Goal: Transaction & Acquisition: Purchase product/service

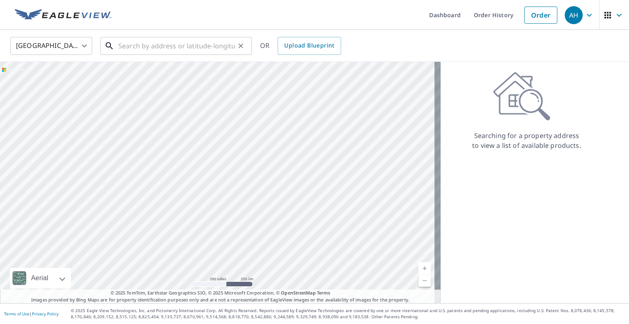
click at [196, 43] on input "text" at bounding box center [176, 45] width 117 height 23
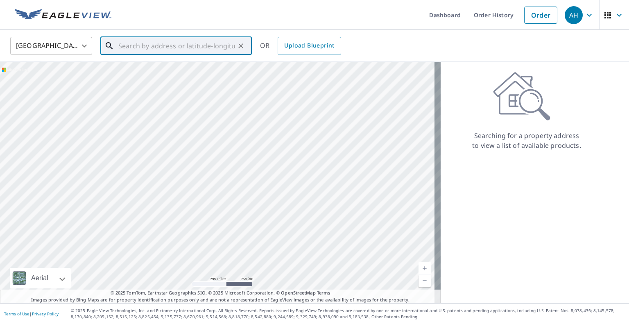
paste input "[STREET_ADDRESS]"
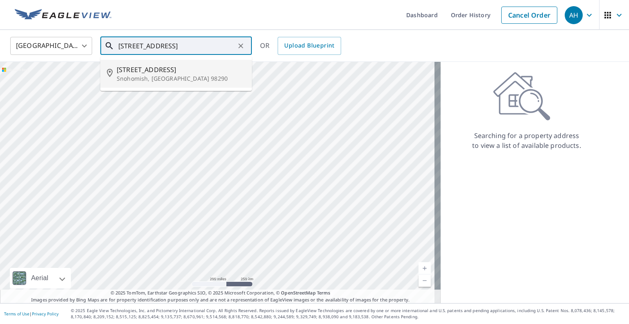
click at [177, 74] on p "Snohomish, [GEOGRAPHIC_DATA] 98290" at bounding box center [181, 78] width 128 height 8
type input "[STREET_ADDRESS]"
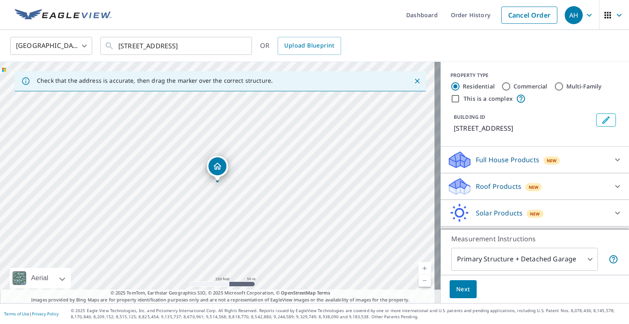
click at [503, 196] on div "Roof Products New" at bounding box center [527, 186] width 160 height 19
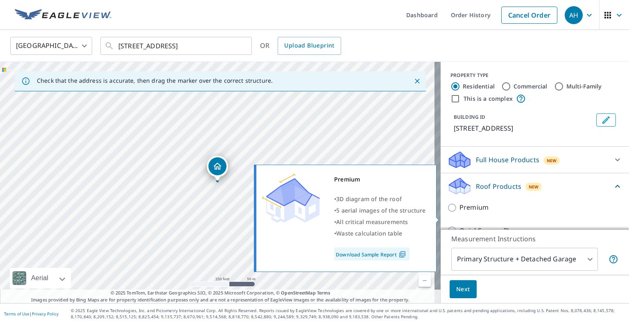
click at [447, 212] on input "Premium" at bounding box center [453, 208] width 12 height 10
checkbox input "true"
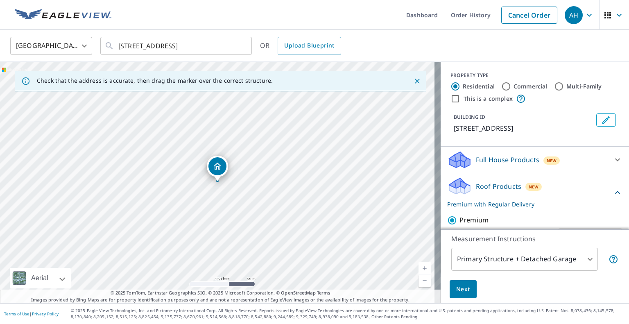
click at [458, 296] on button "Next" at bounding box center [462, 289] width 27 height 18
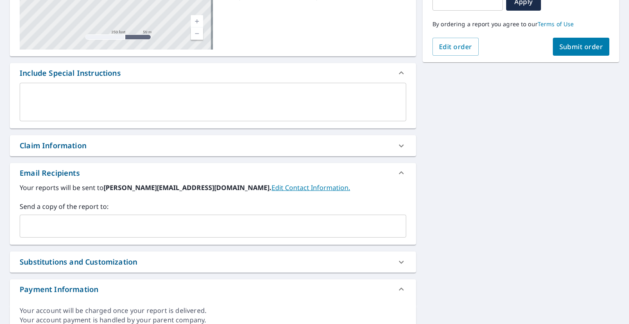
scroll to position [163, 0]
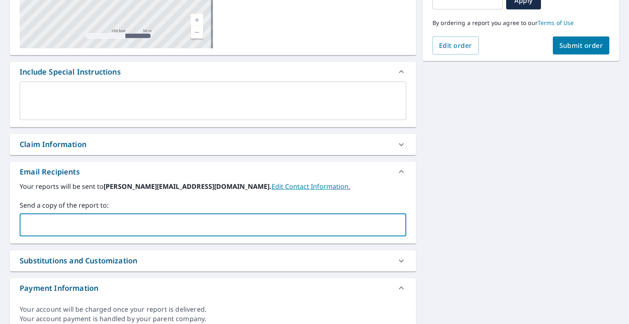
click at [238, 221] on input "text" at bounding box center [206, 225] width 367 height 16
paste input "[EMAIL_ADDRESS][DOMAIN_NAME]"
type input "[EMAIL_ADDRESS][DOMAIN_NAME]"
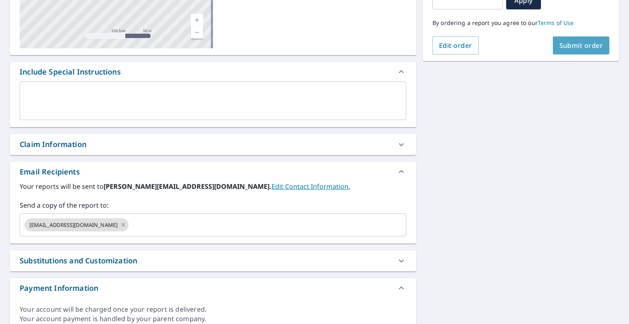
click at [571, 46] on span "Submit order" at bounding box center [581, 45] width 44 height 9
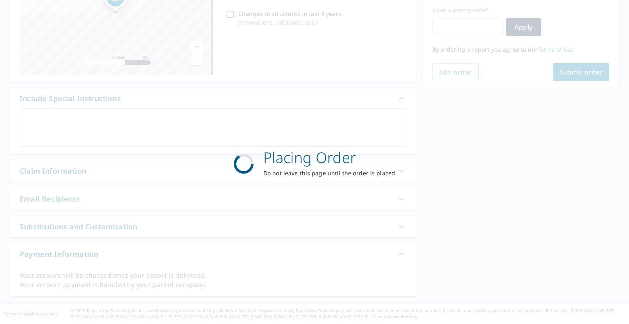
scroll to position [136, 0]
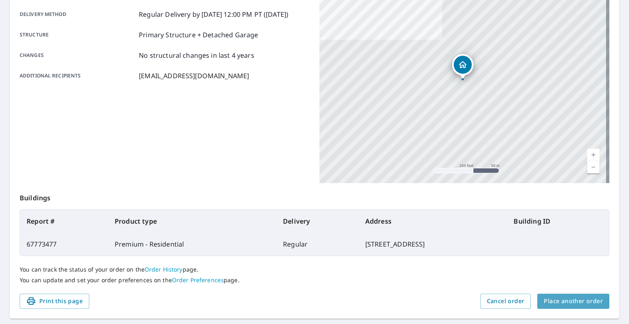
click at [568, 300] on span "Place another order" at bounding box center [572, 301] width 59 height 10
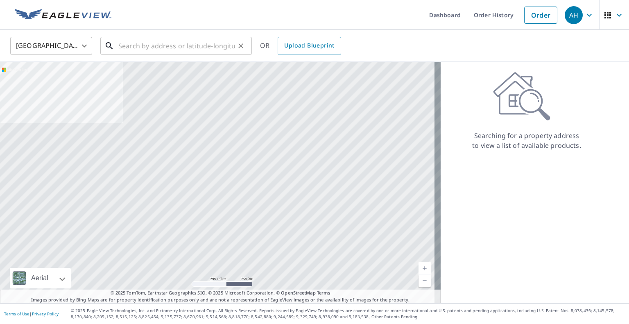
click at [174, 42] on input "text" at bounding box center [176, 45] width 117 height 23
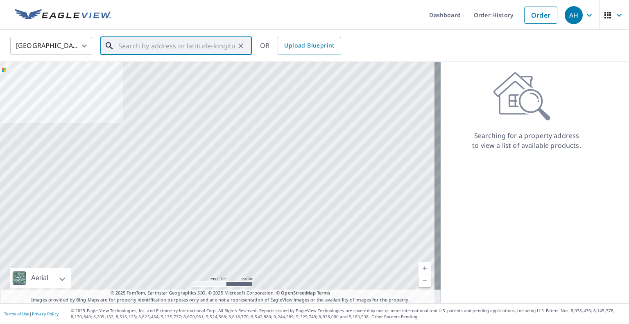
paste input "[STREET_ADDRESS]"
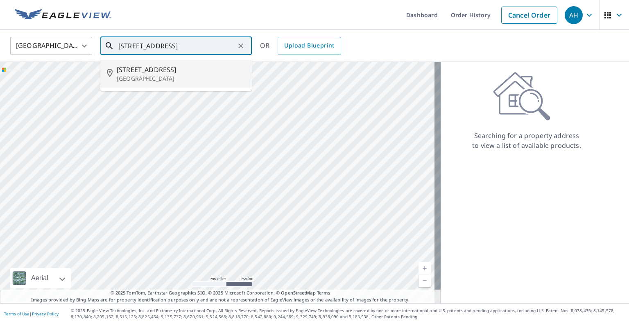
click at [151, 77] on p "[GEOGRAPHIC_DATA]" at bounding box center [181, 78] width 128 height 8
type input "[STREET_ADDRESS]"
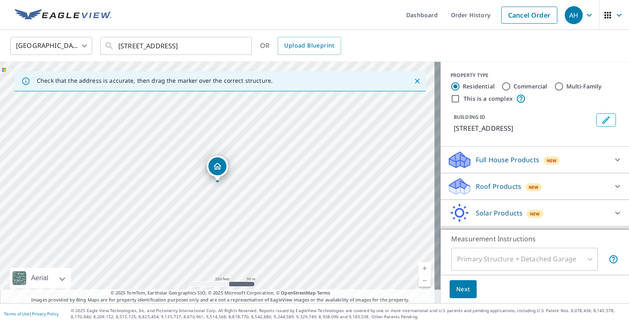
click at [470, 178] on div "Roof Products New" at bounding box center [527, 186] width 160 height 19
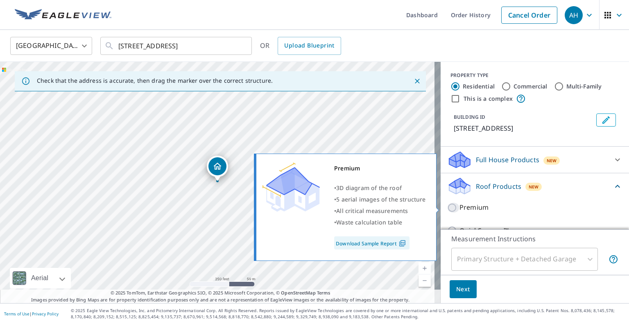
click at [447, 208] on input "Premium" at bounding box center [453, 208] width 12 height 10
checkbox input "true"
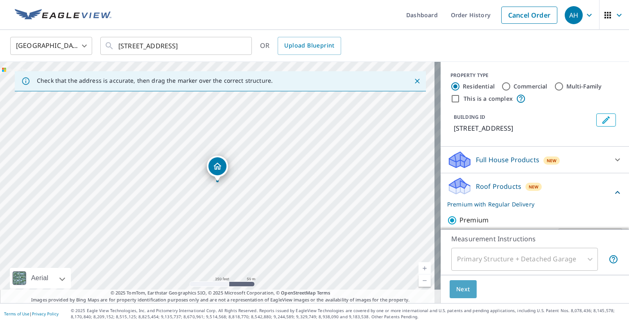
click at [458, 290] on span "Next" at bounding box center [463, 289] width 14 height 10
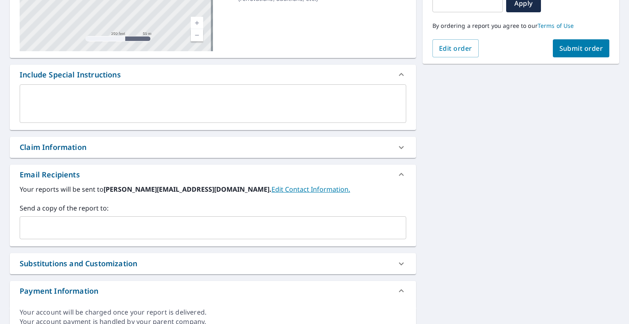
scroll to position [161, 0]
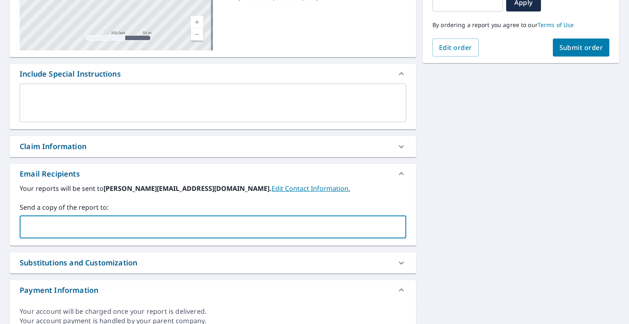
click at [230, 225] on input "text" at bounding box center [206, 227] width 367 height 16
paste input "[EMAIL_ADDRESS][DOMAIN_NAME]"
type input "[EMAIL_ADDRESS][DOMAIN_NAME]"
click at [568, 49] on span "Submit order" at bounding box center [581, 47] width 44 height 9
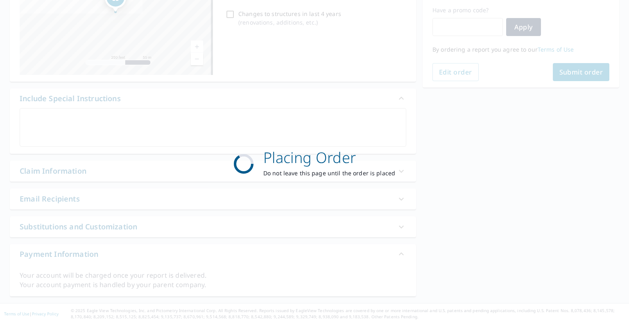
scroll to position [136, 0]
